Goal: Navigation & Orientation: Find specific page/section

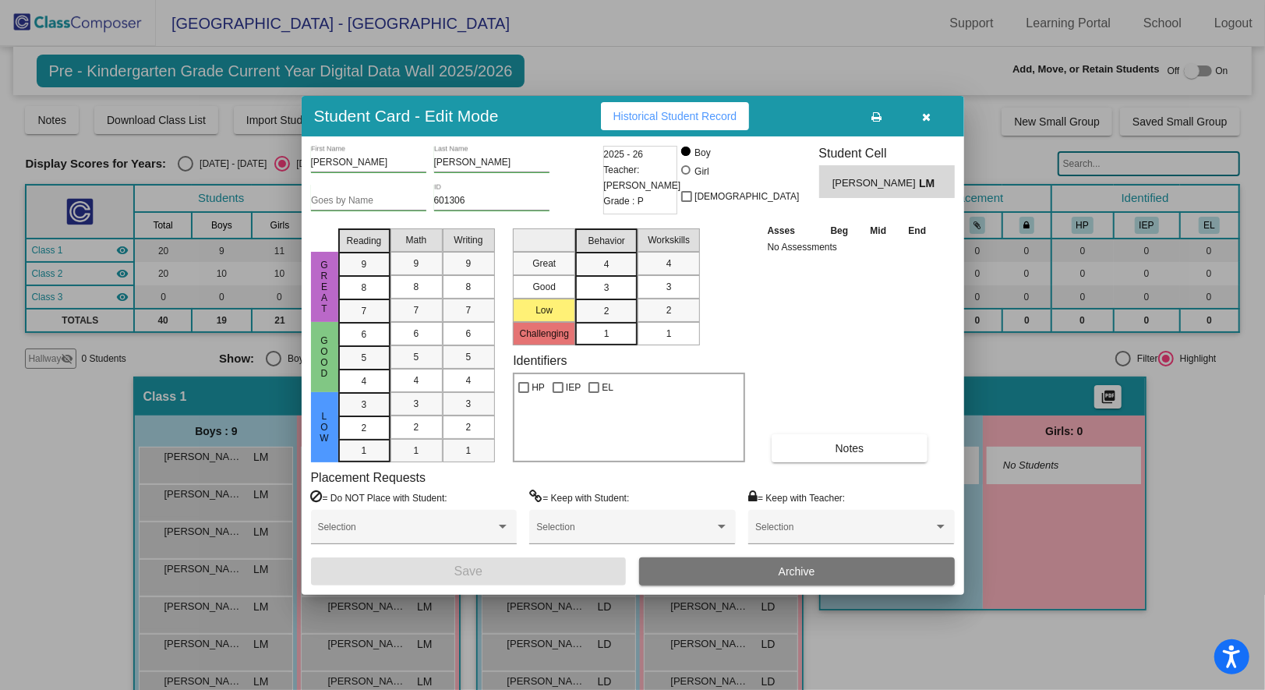
scroll to position [156, 0]
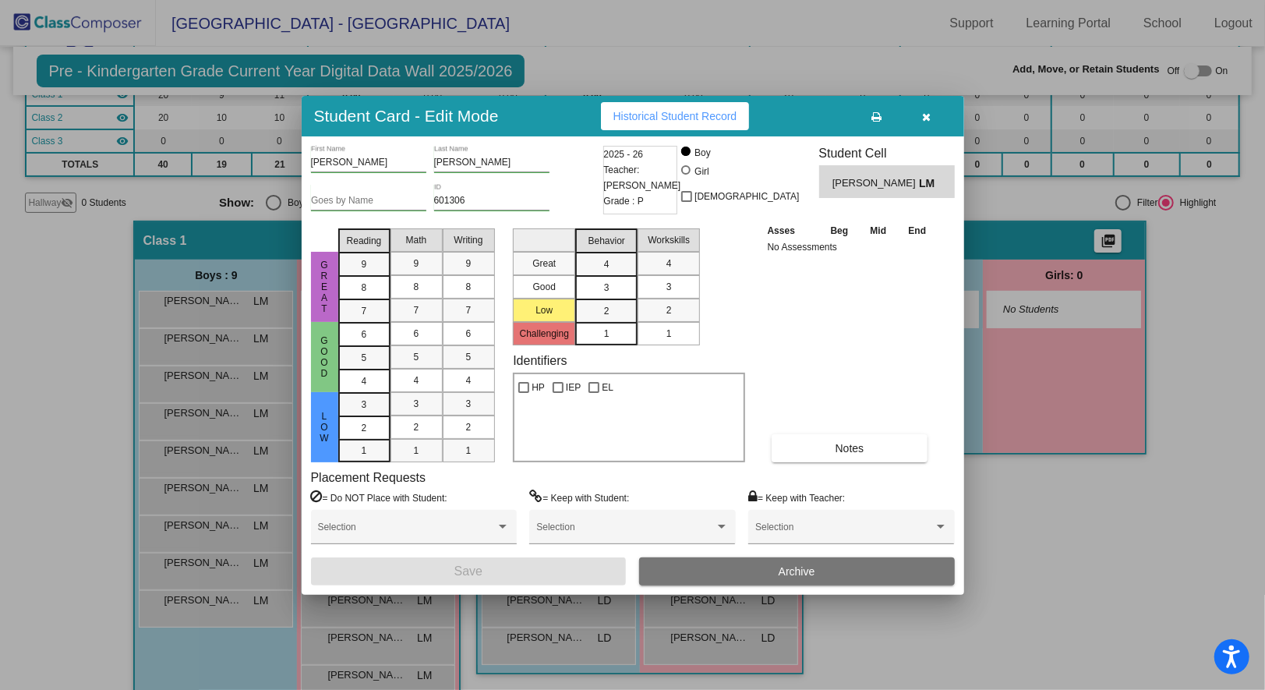
click at [930, 118] on icon "button" at bounding box center [926, 116] width 9 height 11
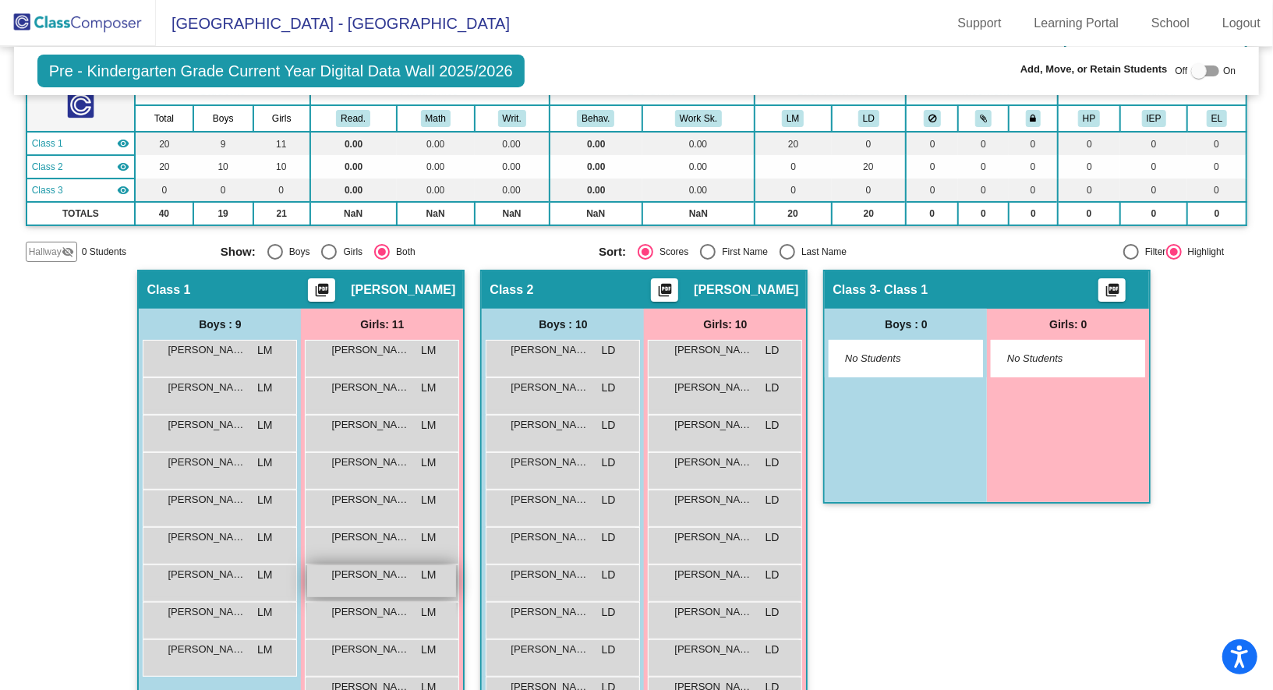
scroll to position [0, 0]
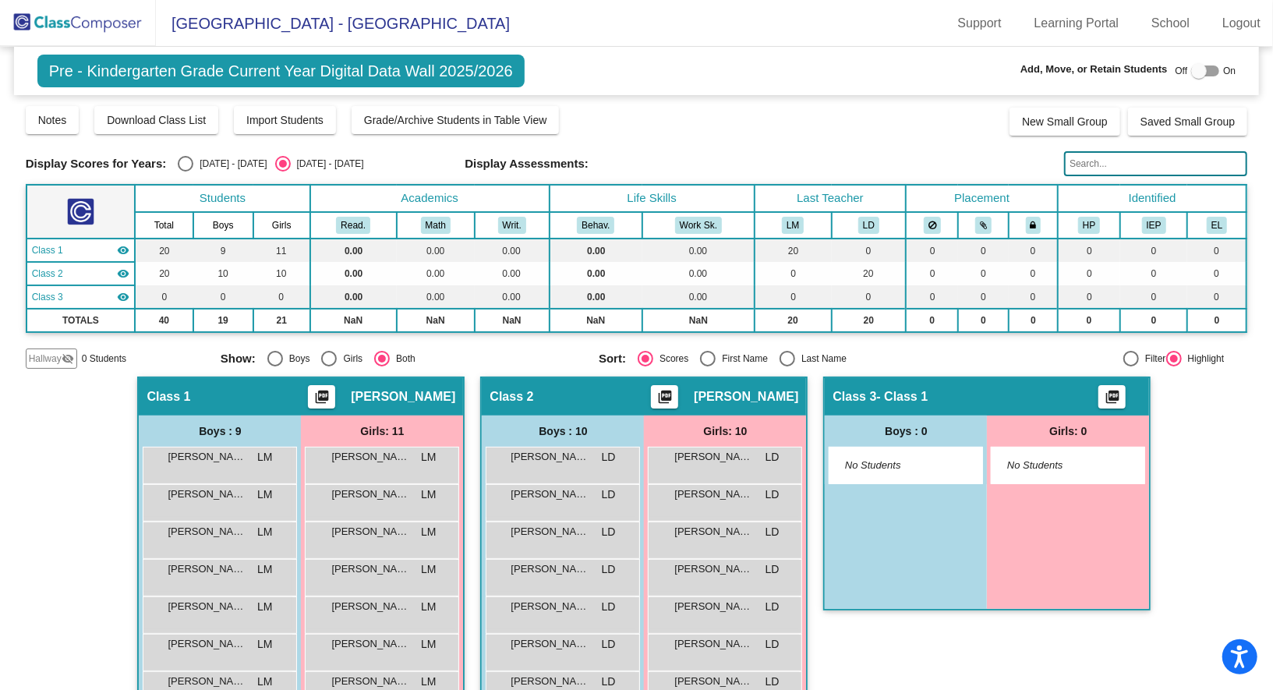
click at [69, 22] on img at bounding box center [78, 23] width 156 height 46
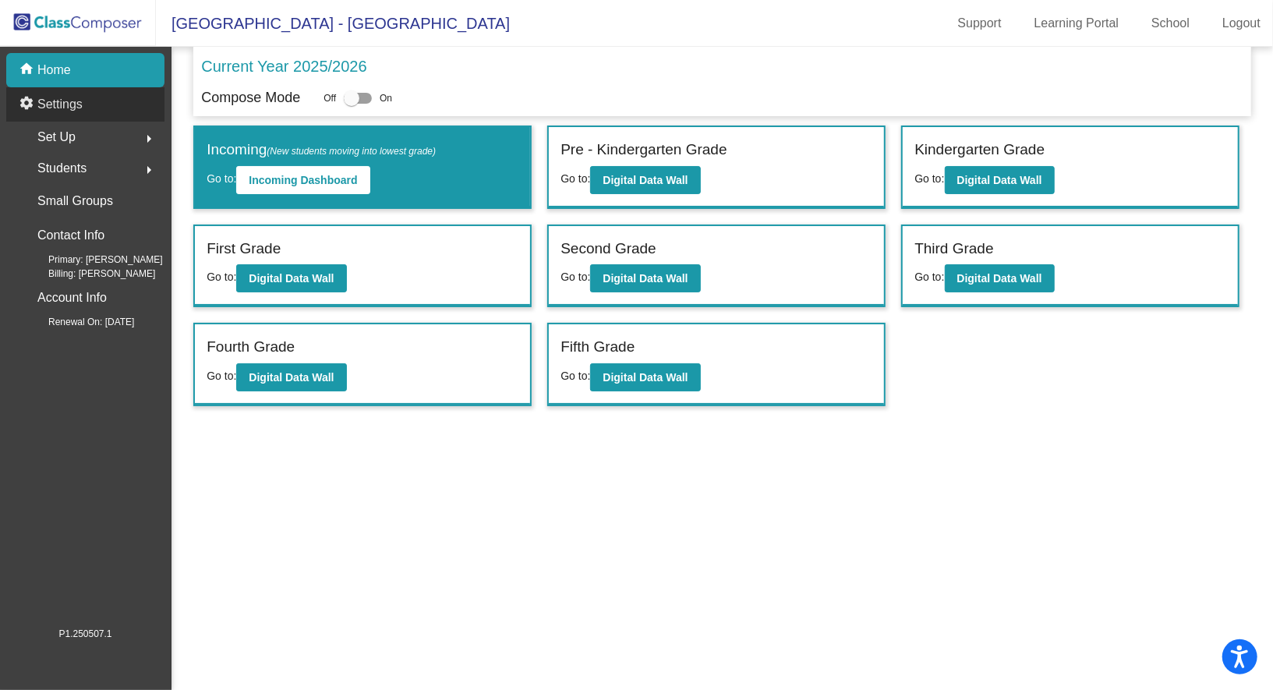
click at [111, 112] on div "settings Settings" at bounding box center [85, 104] width 158 height 34
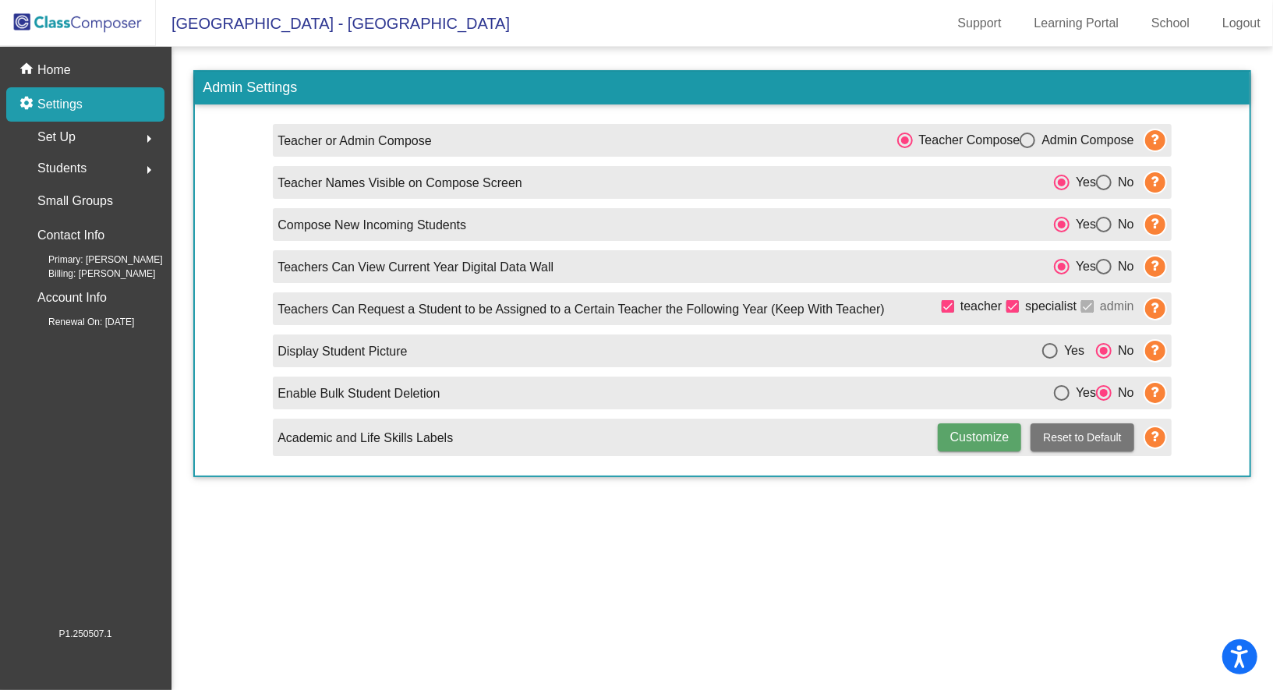
click at [373, 614] on mat-sidenav-content "Admin Settings Teacher or Admin Compose Teacher Compose Admin Compose Teacher N…" at bounding box center [721, 368] width 1101 height 643
click at [57, 69] on p "Home" at bounding box center [54, 70] width 34 height 19
